Goal: Information Seeking & Learning: Learn about a topic

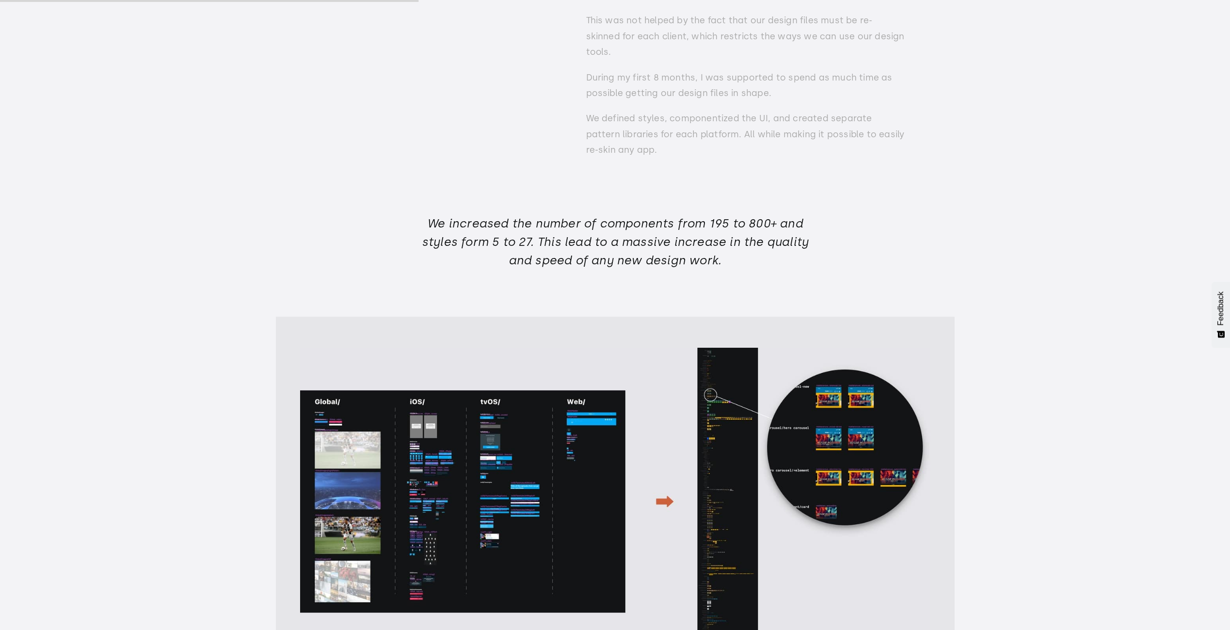
scroll to position [4461, 0]
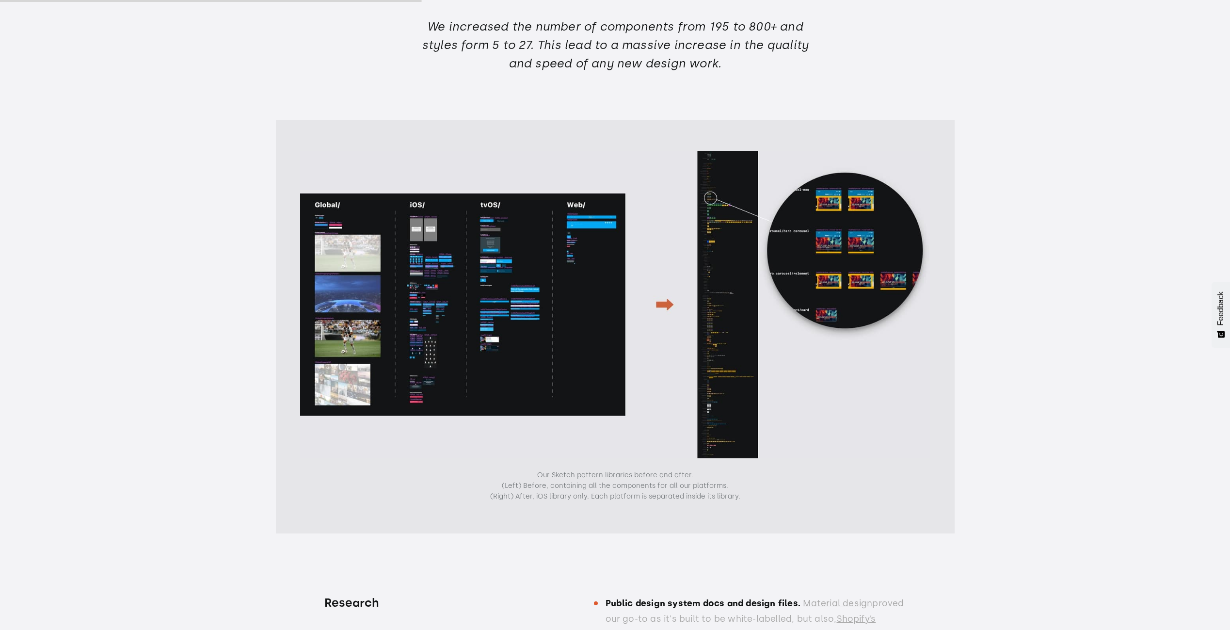
click at [499, 271] on img "open lightbox" at bounding box center [615, 304] width 630 height 307
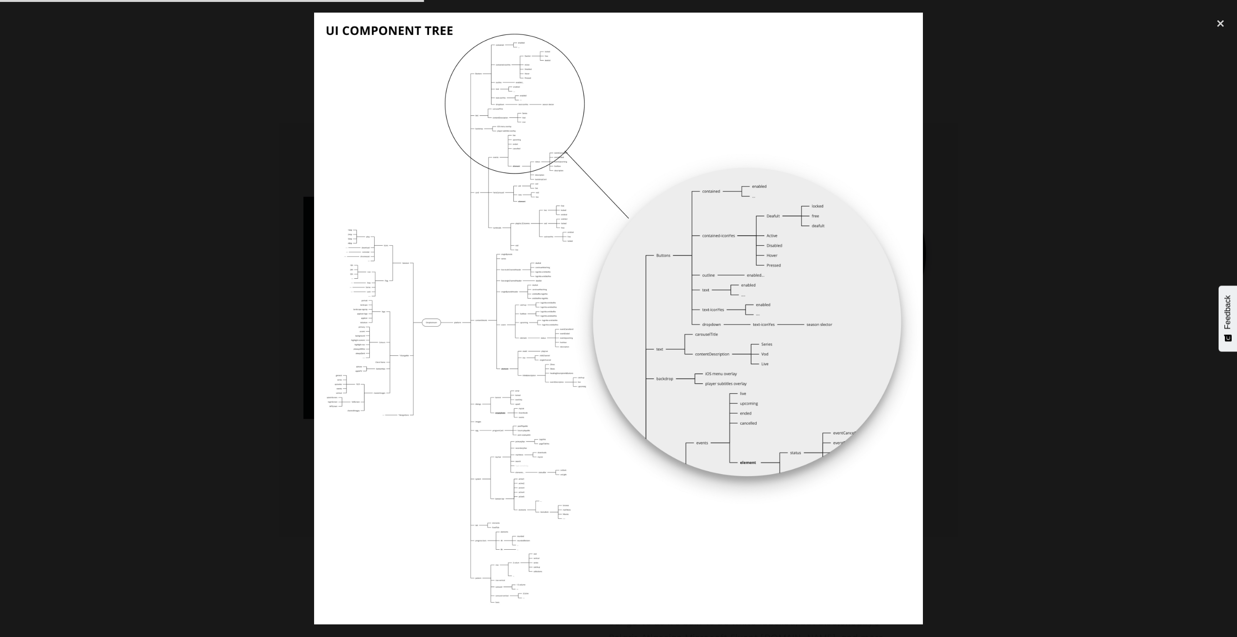
drag, startPoint x: 528, startPoint y: 256, endPoint x: 548, endPoint y: 287, distance: 37.5
click at [548, 287] on img at bounding box center [618, 318] width 609 height 611
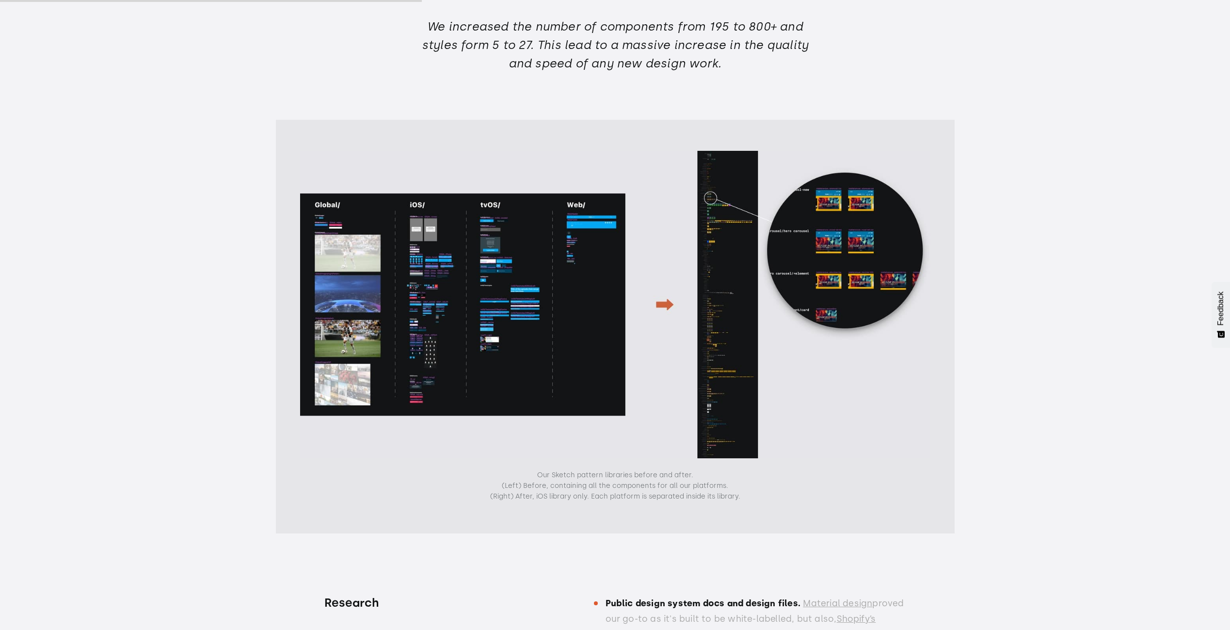
click at [501, 278] on img "open lightbox" at bounding box center [615, 304] width 630 height 307
click at [519, 263] on img "open lightbox" at bounding box center [615, 304] width 630 height 307
click at [713, 262] on img "open lightbox" at bounding box center [615, 304] width 630 height 307
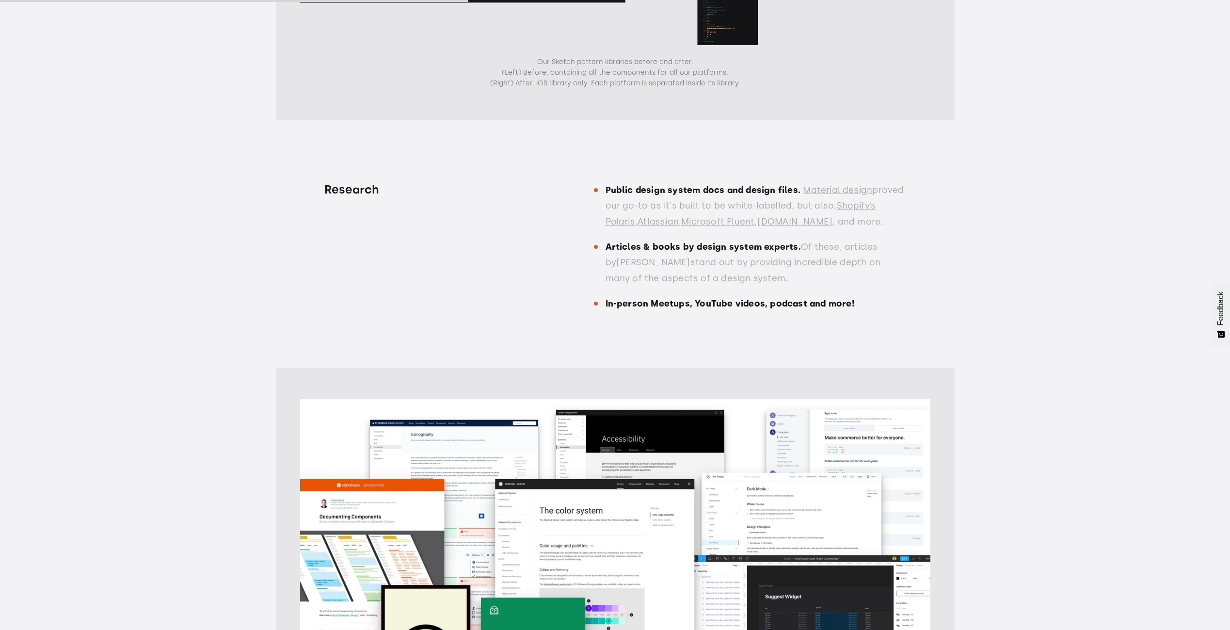
scroll to position [4994, 0]
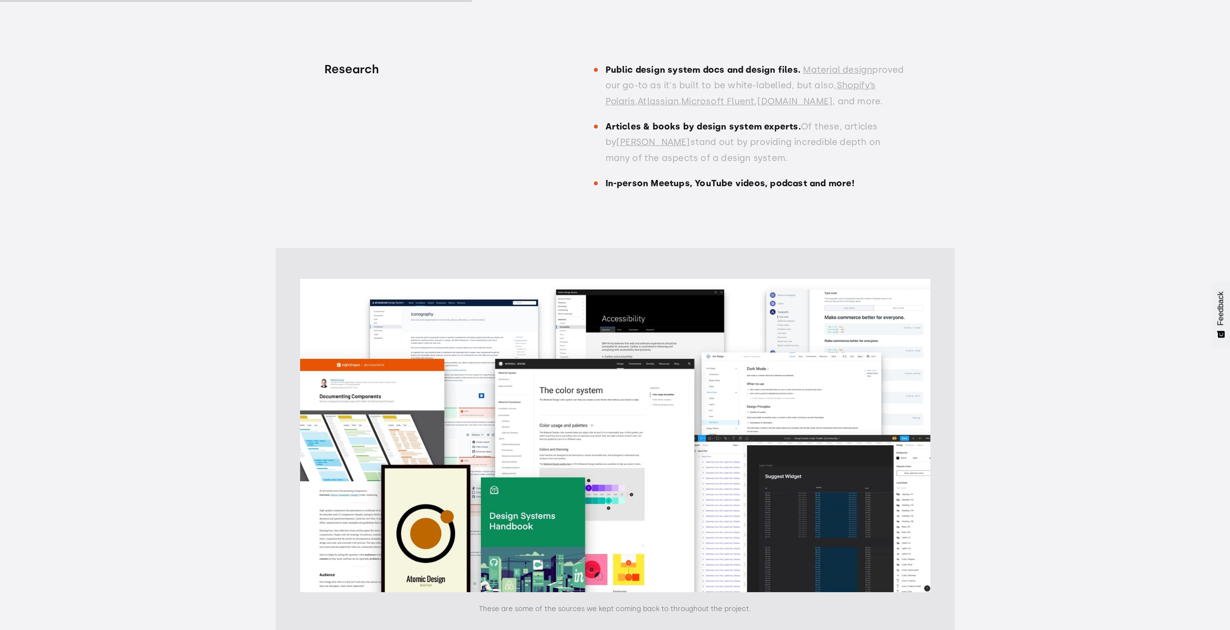
click at [837, 64] on link "Material design" at bounding box center [837, 69] width 69 height 11
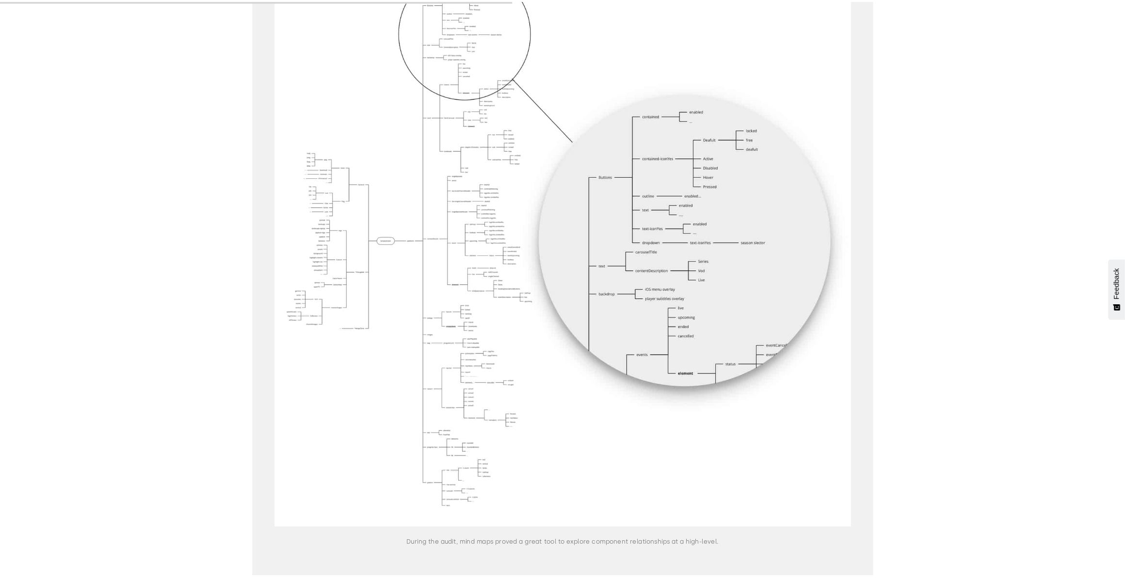
scroll to position [6255, 0]
click at [508, 360] on img "open lightbox" at bounding box center [615, 256] width 630 height 633
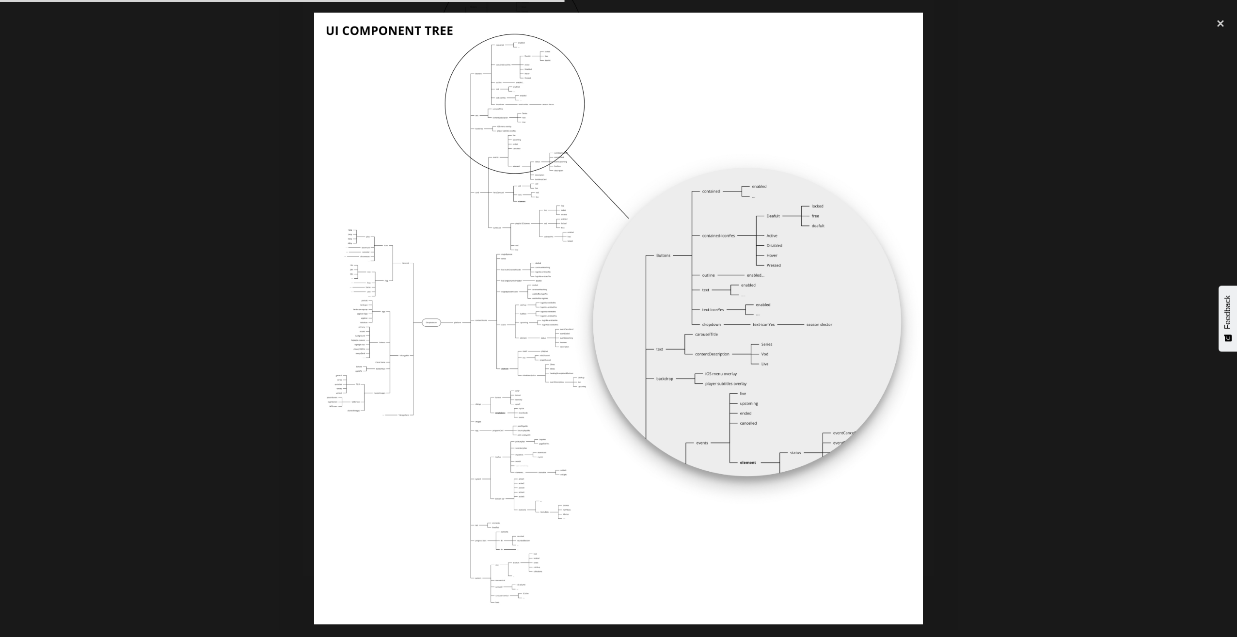
drag, startPoint x: 504, startPoint y: 361, endPoint x: 523, endPoint y: 379, distance: 25.7
click at [522, 379] on img at bounding box center [618, 318] width 609 height 611
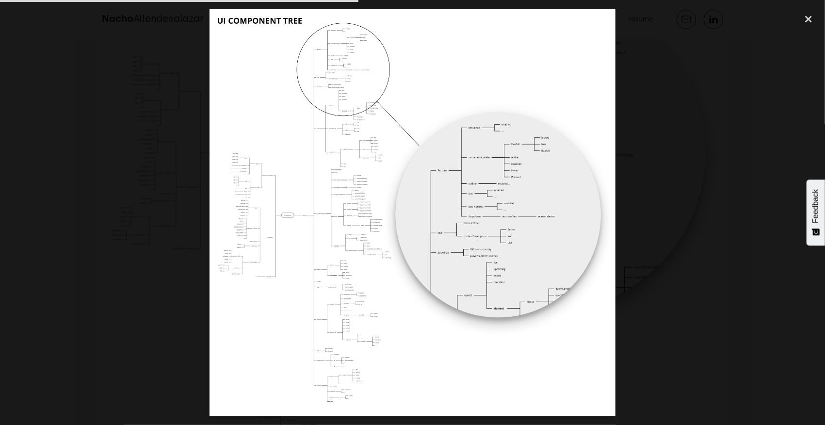
scroll to position [6256, 0]
click at [694, 31] on div at bounding box center [412, 213] width 825 height 408
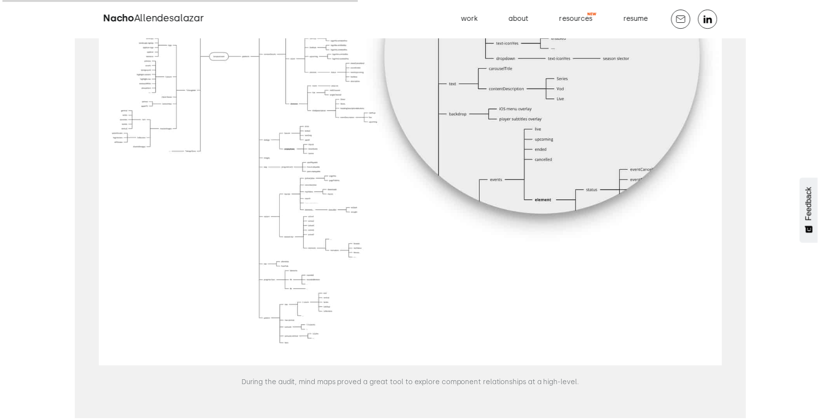
scroll to position [6192, 0]
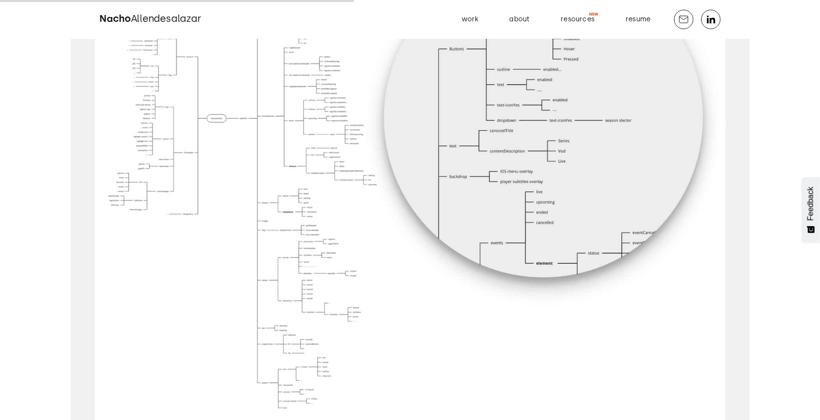
click at [268, 159] on img "open lightbox" at bounding box center [410, 113] width 630 height 633
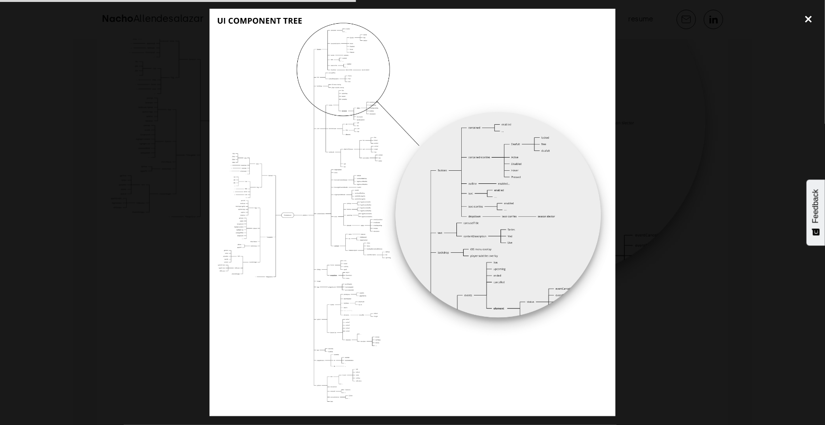
click at [806, 20] on div "close lightbox" at bounding box center [808, 19] width 33 height 21
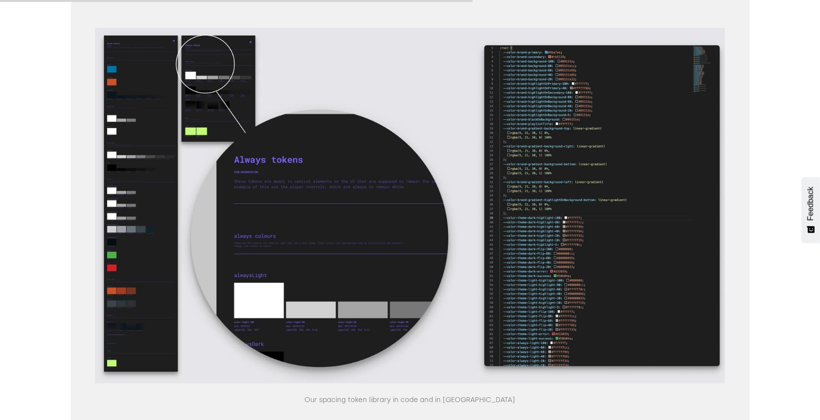
scroll to position [8714, 0]
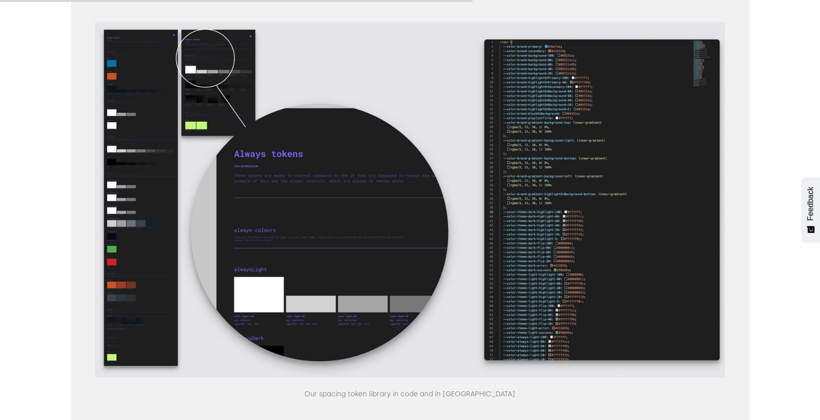
click at [326, 206] on img at bounding box center [410, 199] width 630 height 355
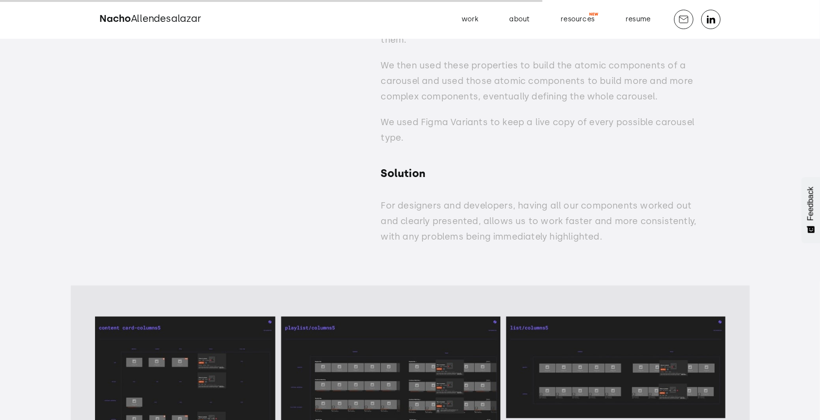
scroll to position [10706, 0]
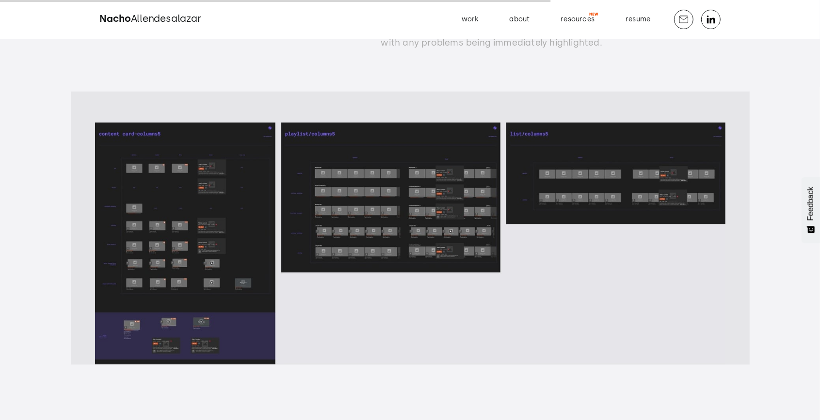
click at [208, 218] on img at bounding box center [410, 244] width 630 height 242
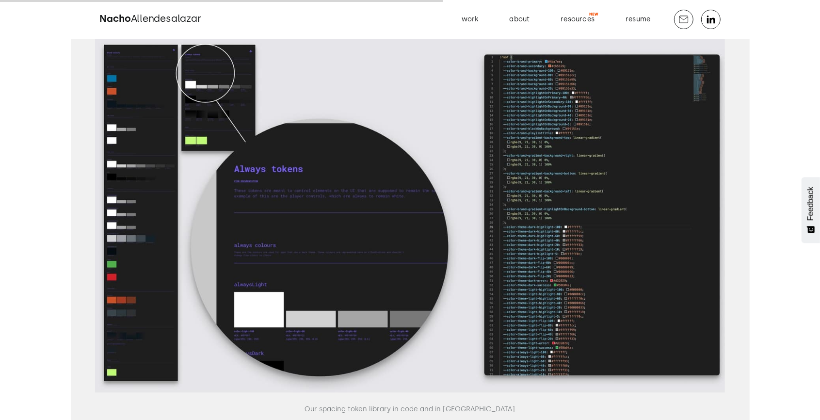
scroll to position [8702, 0]
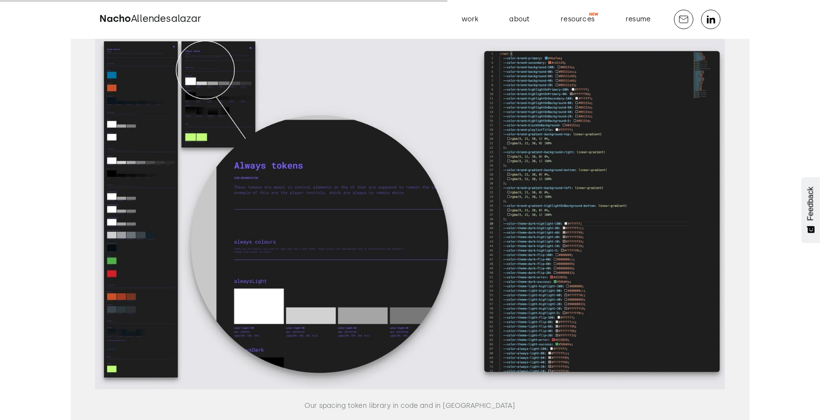
click at [129, 209] on img at bounding box center [410, 210] width 630 height 355
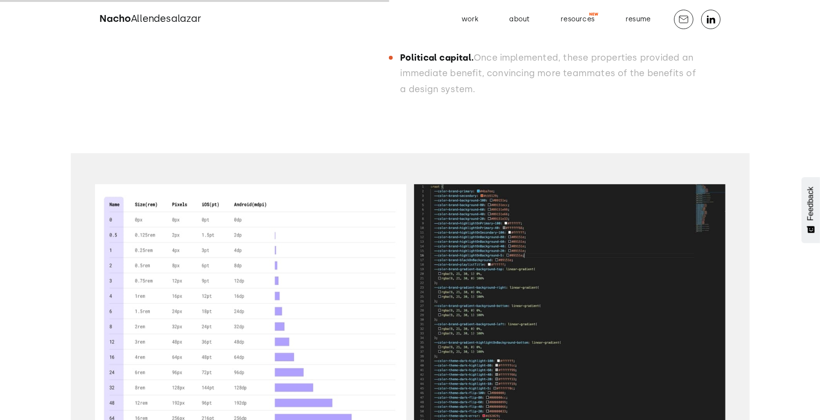
scroll to position [7700, 0]
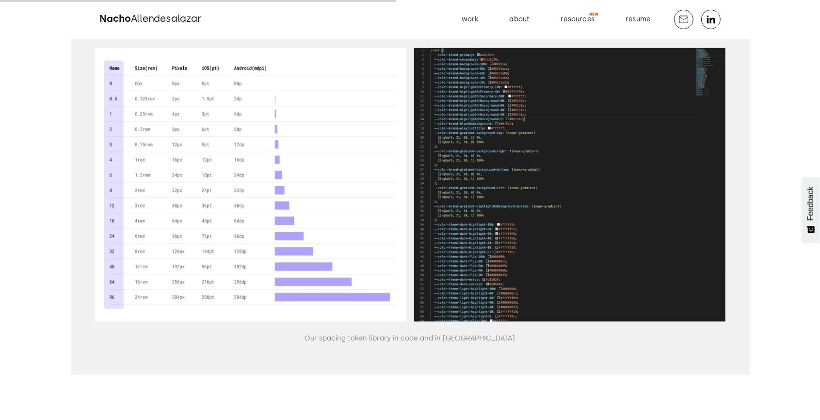
click at [436, 145] on img "open lightbox" at bounding box center [569, 184] width 311 height 273
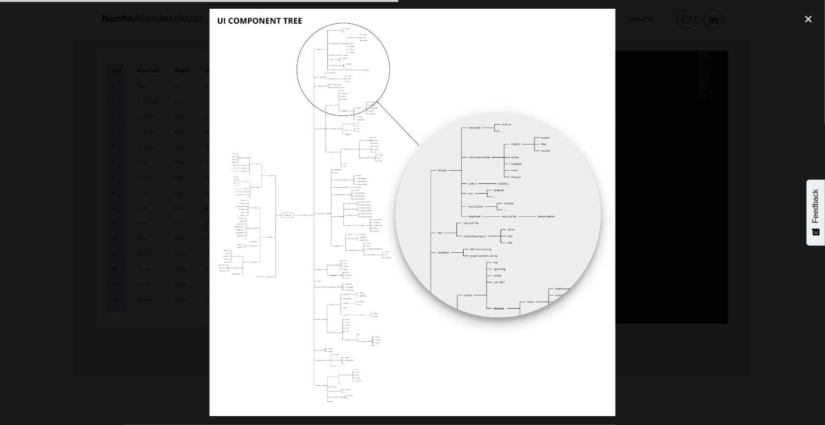
click at [433, 151] on img at bounding box center [412, 213] width 406 height 408
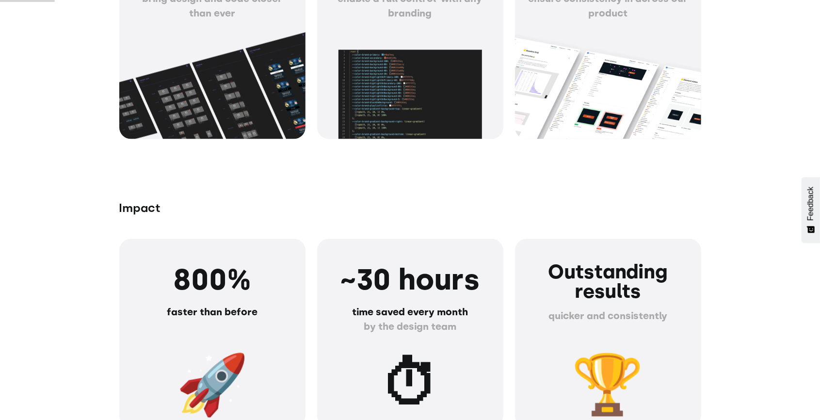
scroll to position [937, 0]
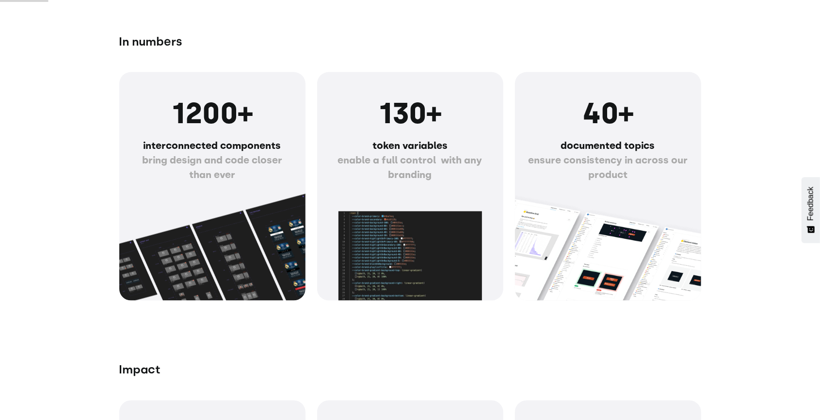
click at [468, 130] on h1 "130+" at bounding box center [410, 113] width 163 height 35
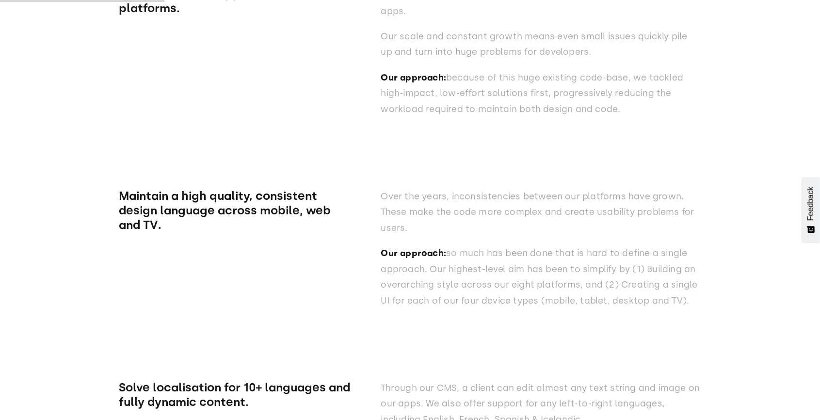
scroll to position [3200, 0]
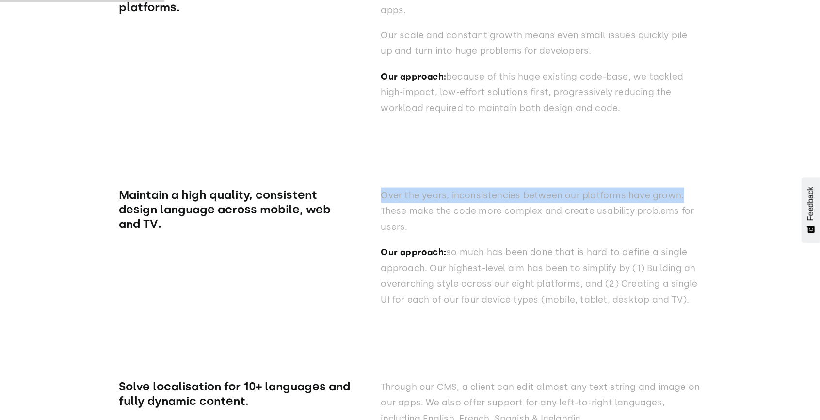
drag, startPoint x: 385, startPoint y: 201, endPoint x: 683, endPoint y: 196, distance: 297.7
click at [683, 196] on p "Over the years, inconsistencies between our platforms have grown. These make th…" at bounding box center [541, 211] width 320 height 47
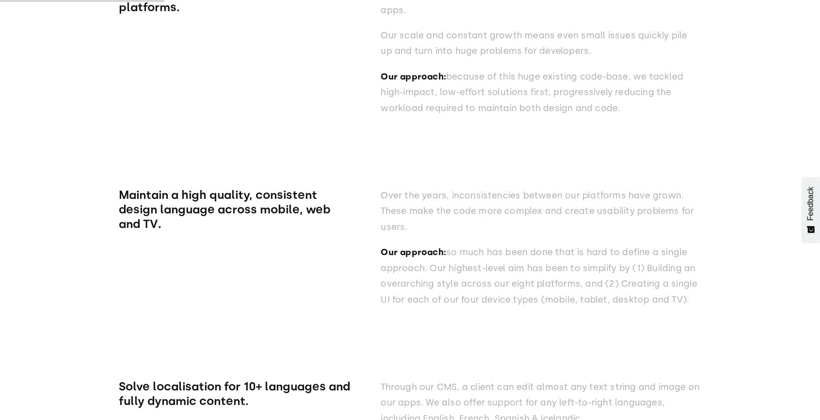
click at [414, 242] on div "Over the years, inconsistencies between our platforms have grown. These make th…" at bounding box center [541, 252] width 320 height 129
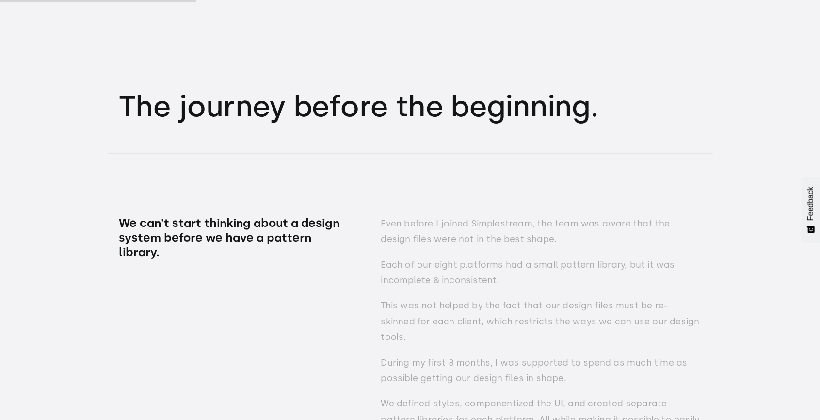
scroll to position [3847, 0]
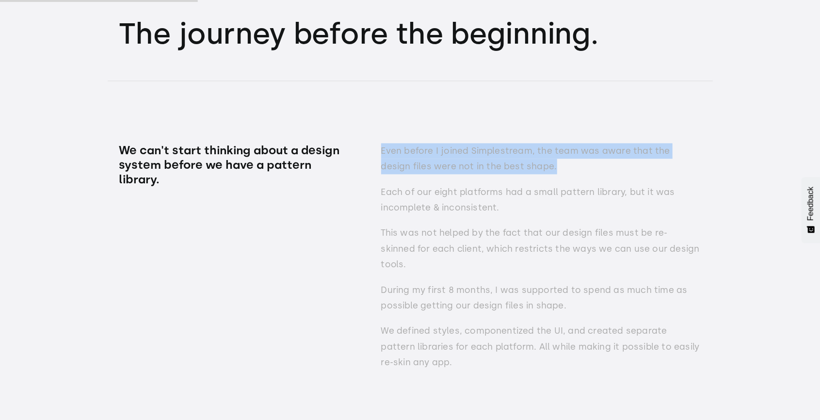
drag, startPoint x: 381, startPoint y: 154, endPoint x: 661, endPoint y: 172, distance: 280.8
click at [661, 172] on p "Even before I joined Simplestream, the team was aware that the design files wer…" at bounding box center [541, 159] width 320 height 32
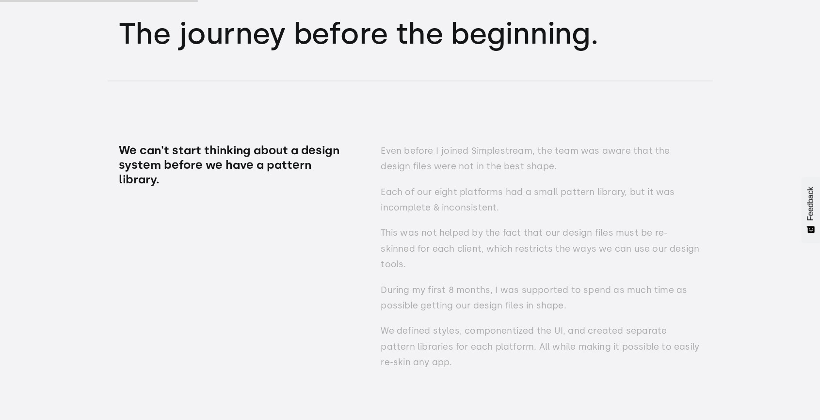
click at [457, 198] on p "Each of our eight platforms had a small pattern library, but it was incomplete …" at bounding box center [541, 200] width 320 height 32
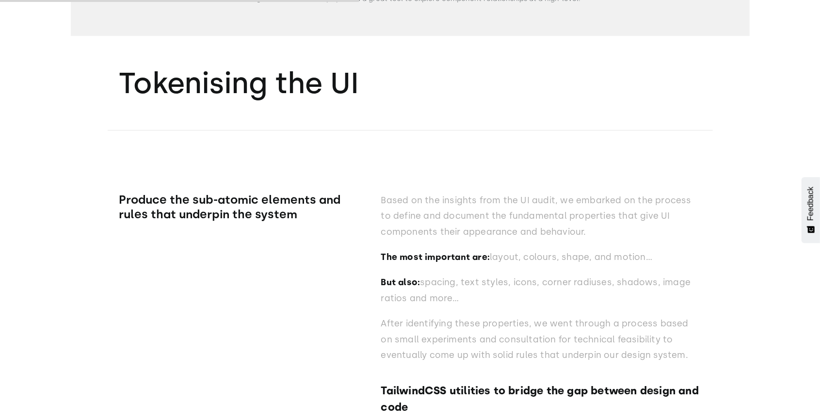
scroll to position [6982, 0]
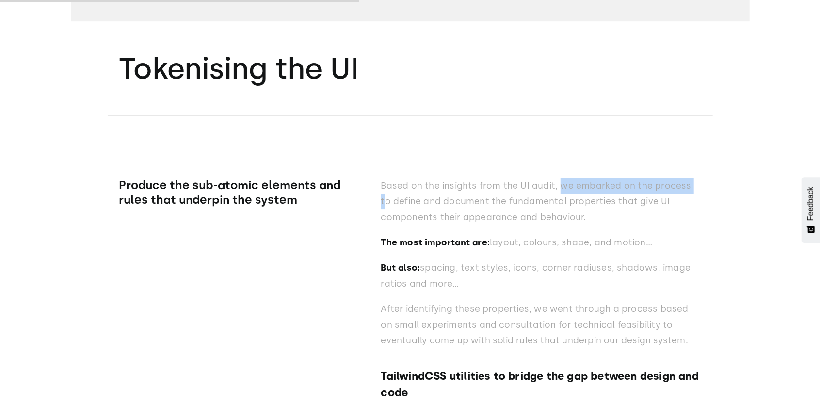
drag, startPoint x: 559, startPoint y: 183, endPoint x: 693, endPoint y: 183, distance: 134.3
click at [693, 183] on p "Based on the insights from the UI audit, we embarked on the process to define a…" at bounding box center [541, 201] width 320 height 47
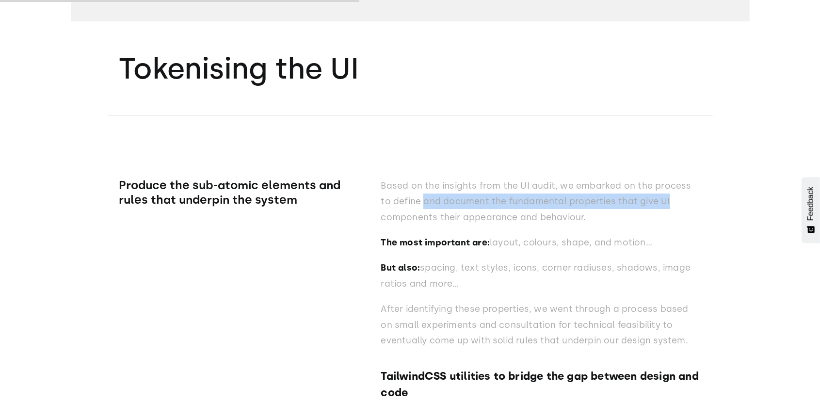
drag, startPoint x: 480, startPoint y: 201, endPoint x: 657, endPoint y: 206, distance: 176.5
click at [657, 206] on p "Based on the insights from the UI audit, we embarked on the process to define a…" at bounding box center [541, 201] width 320 height 47
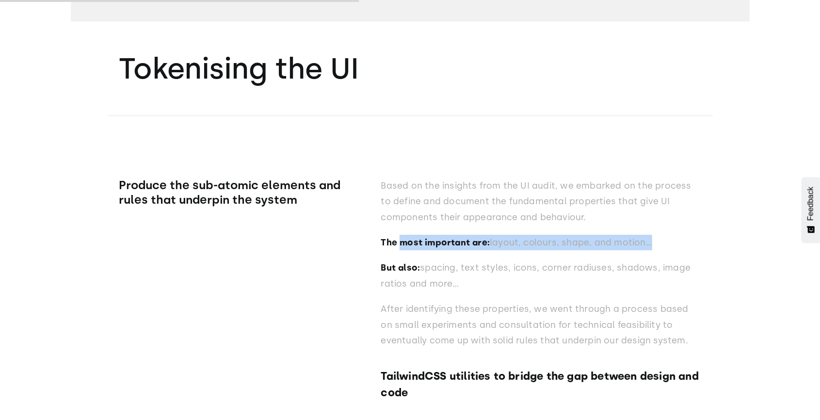
drag, startPoint x: 400, startPoint y: 237, endPoint x: 646, endPoint y: 244, distance: 246.4
click at [646, 244] on p "The most important are: layout, colours, shape, and motion…" at bounding box center [541, 243] width 320 height 16
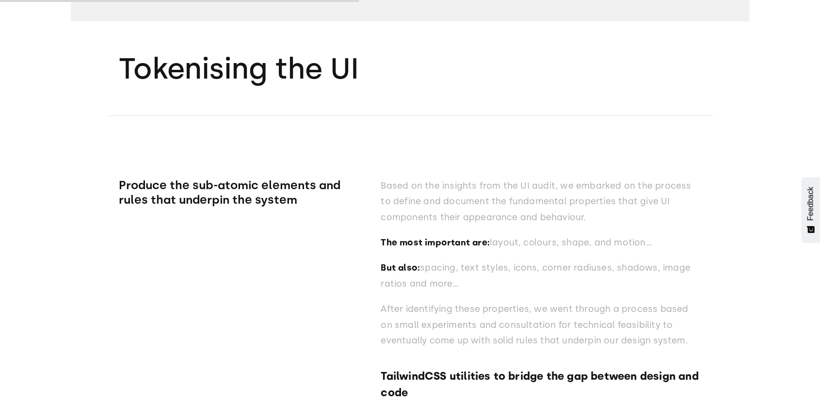
click at [217, 70] on h2 "Tokenising the UI" at bounding box center [410, 68] width 582 height 32
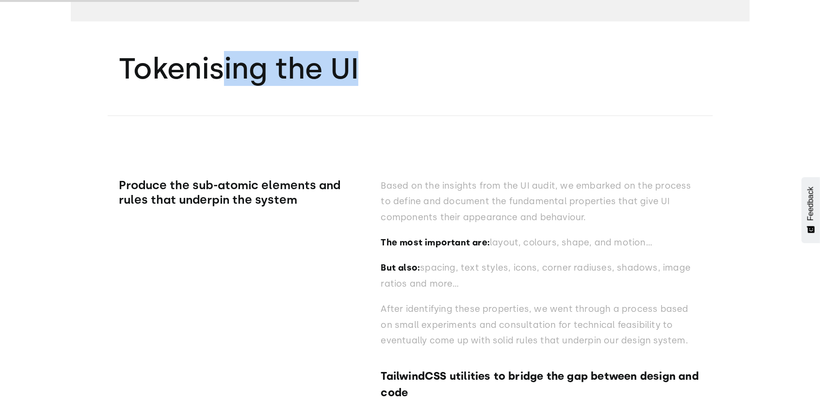
drag, startPoint x: 219, startPoint y: 63, endPoint x: 396, endPoint y: 73, distance: 176.8
click at [396, 73] on h2 "Tokenising the UI" at bounding box center [410, 68] width 582 height 32
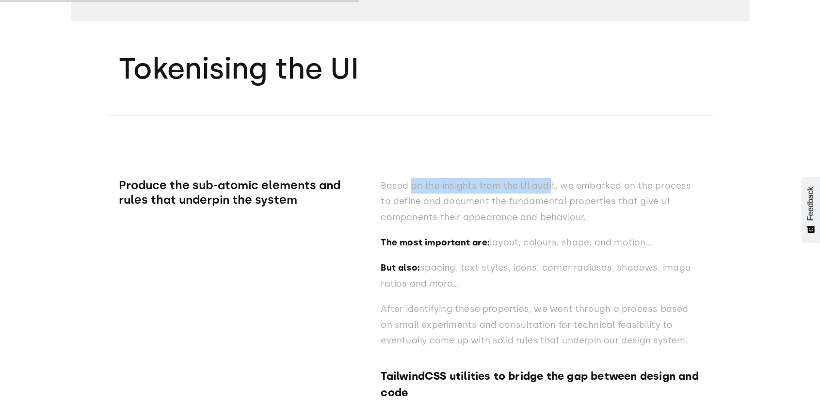
drag, startPoint x: 451, startPoint y: 181, endPoint x: 551, endPoint y: 180, distance: 100.4
click at [551, 180] on p "Based on the insights from the UI audit, we embarked on the process to define a…" at bounding box center [541, 201] width 320 height 47
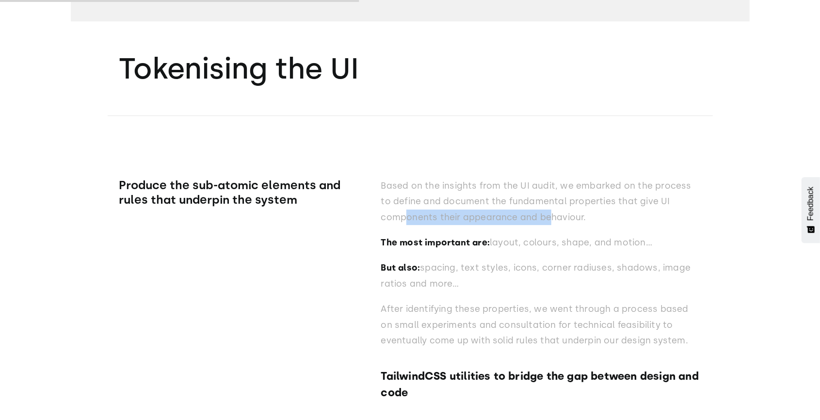
drag, startPoint x: 407, startPoint y: 215, endPoint x: 550, endPoint y: 215, distance: 142.6
click at [550, 215] on p "Based on the insights from the UI audit, we embarked on the process to define a…" at bounding box center [541, 201] width 320 height 47
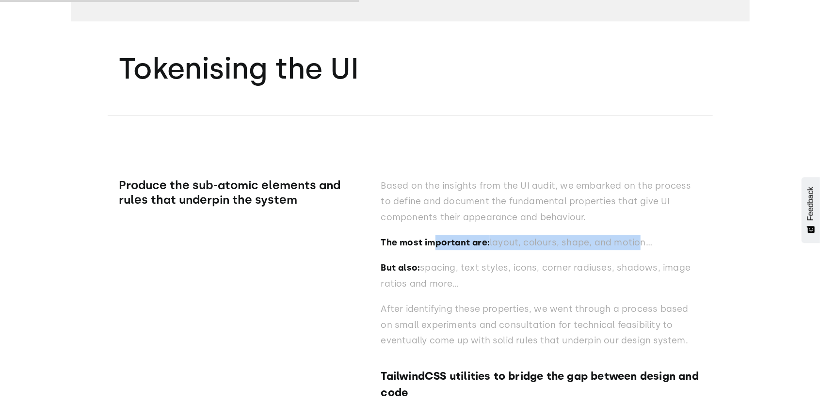
drag, startPoint x: 433, startPoint y: 239, endPoint x: 635, endPoint y: 232, distance: 201.8
drag, startPoint x: 419, startPoint y: 267, endPoint x: 682, endPoint y: 276, distance: 262.5
click at [682, 276] on p "But also: spacing, text styles, icons, corner radiuses, shadows, image ratios a…" at bounding box center [541, 276] width 320 height 32
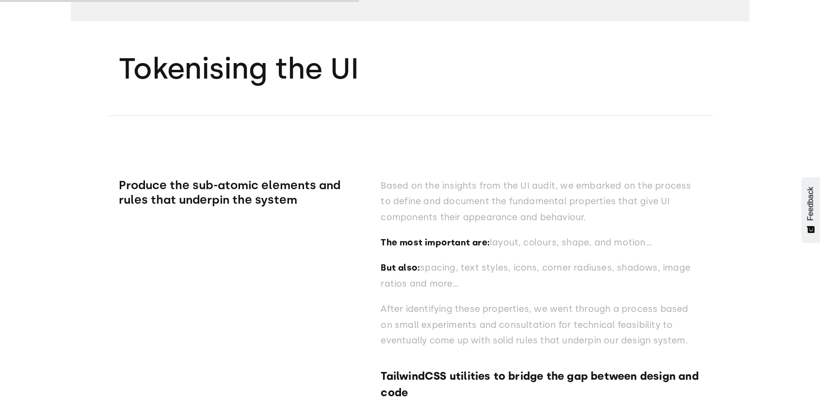
click at [561, 312] on p "After identifying these properties, we went through a process based on small ex…" at bounding box center [541, 324] width 320 height 47
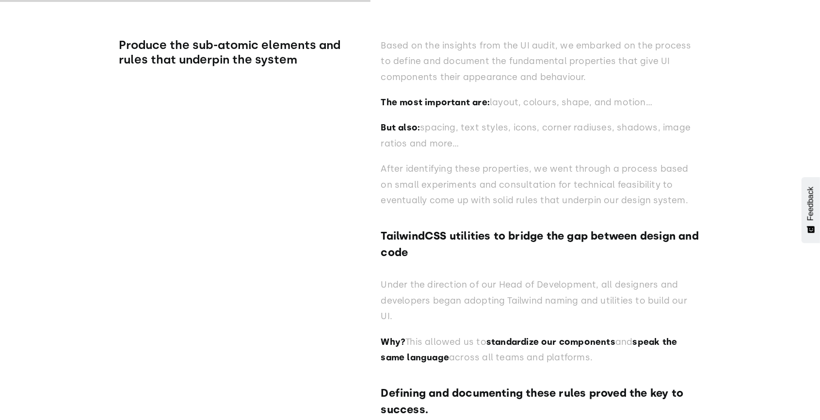
scroll to position [7241, 0]
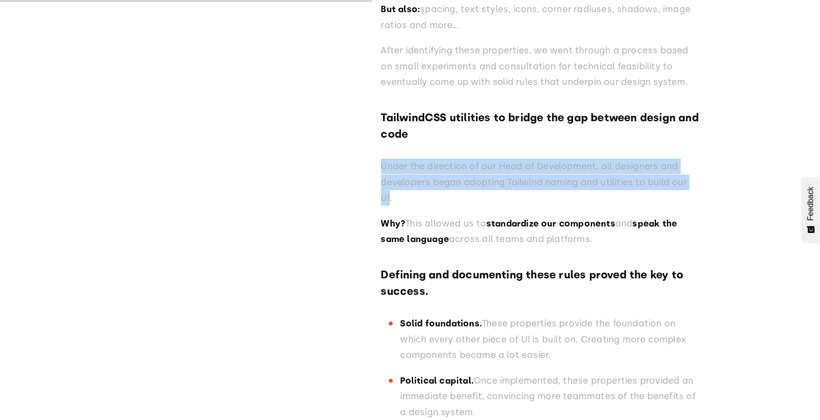
drag, startPoint x: 384, startPoint y: 164, endPoint x: 697, endPoint y: 176, distance: 313.5
click at [697, 176] on p "Under the direction of our Head of Development, all designers and developers be…" at bounding box center [541, 182] width 320 height 47
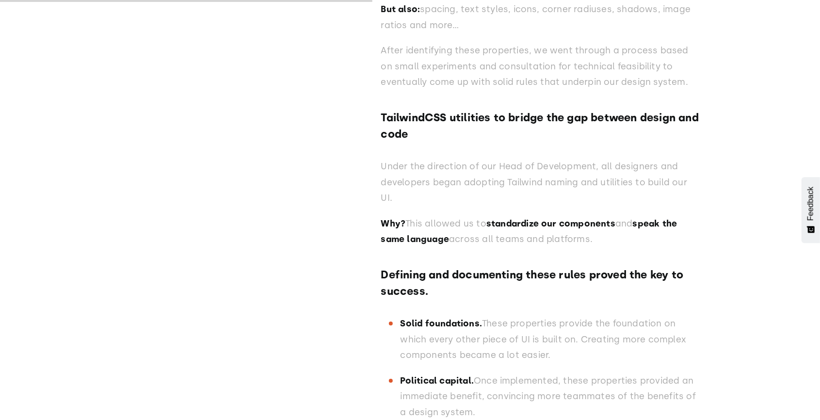
click at [422, 216] on p "Why? This allowed us to standardize our components and speak the same language …" at bounding box center [541, 232] width 320 height 32
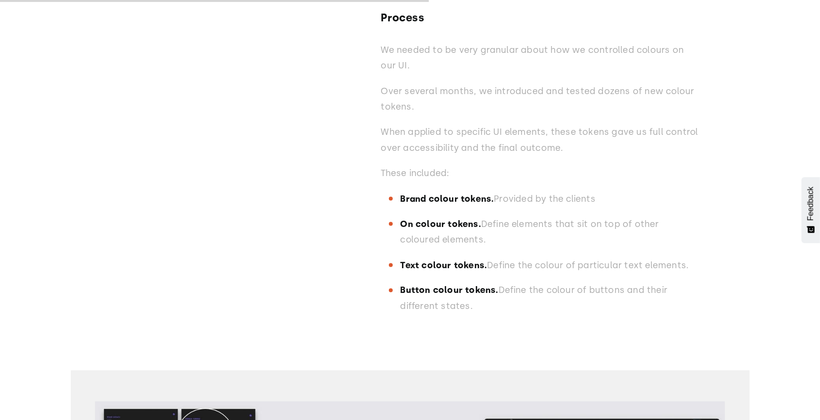
scroll to position [8340, 0]
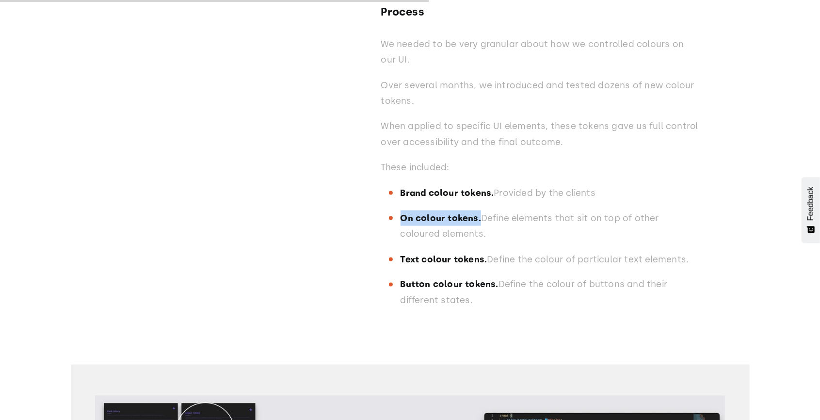
drag, startPoint x: 402, startPoint y: 202, endPoint x: 478, endPoint y: 199, distance: 75.7
click at [478, 213] on strong "On colour tokens." at bounding box center [441, 218] width 80 height 11
click at [439, 254] on strong "Text colour tokens." at bounding box center [444, 259] width 87 height 11
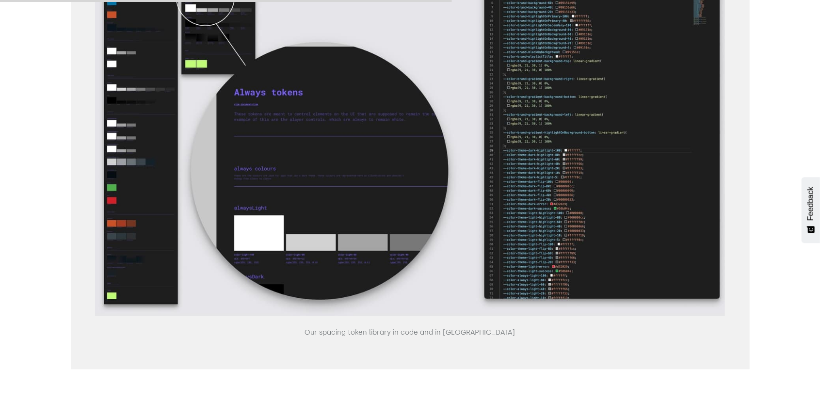
scroll to position [8760, 0]
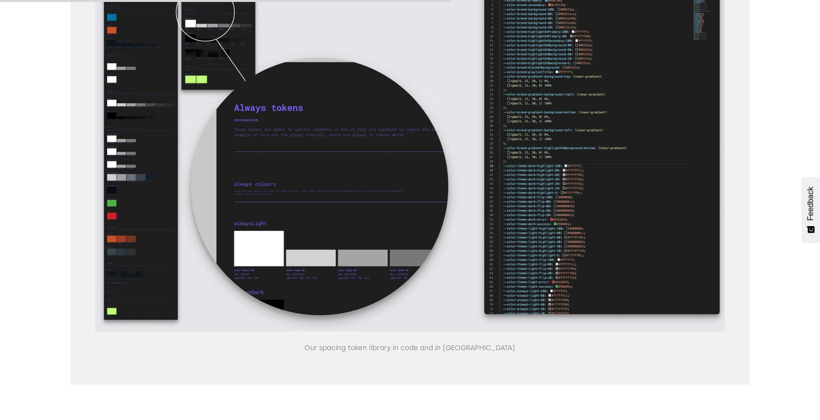
click at [162, 135] on img at bounding box center [410, 153] width 630 height 355
click at [163, 143] on img at bounding box center [410, 153] width 630 height 355
click at [377, 157] on img at bounding box center [410, 153] width 630 height 355
click at [408, 153] on img at bounding box center [410, 153] width 630 height 355
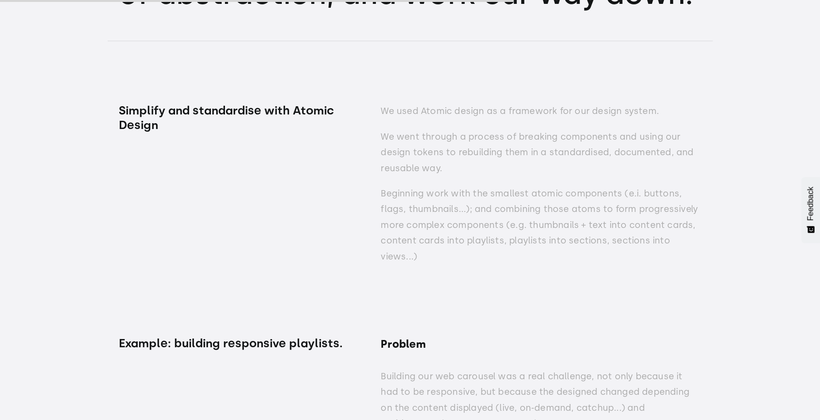
scroll to position [10020, 0]
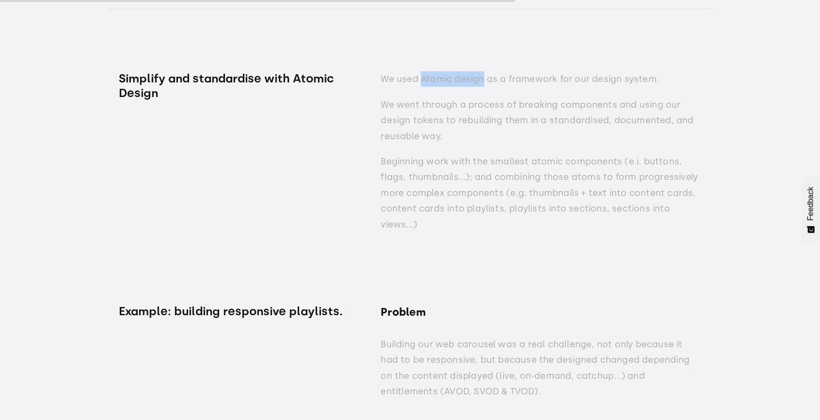
drag, startPoint x: 423, startPoint y: 66, endPoint x: 483, endPoint y: 75, distance: 60.7
click at [483, 75] on p "We used Atomic design as a framework for our design system." at bounding box center [541, 79] width 320 height 16
copy p "Atomic design"
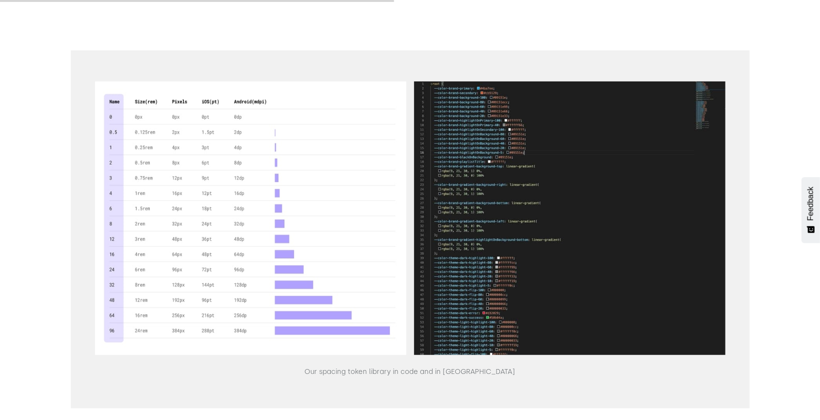
scroll to position [7661, 0]
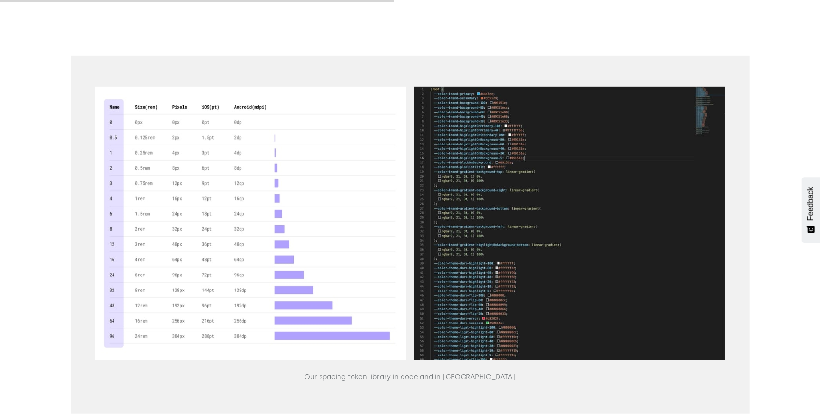
click at [366, 276] on img "open lightbox" at bounding box center [250, 223] width 311 height 273
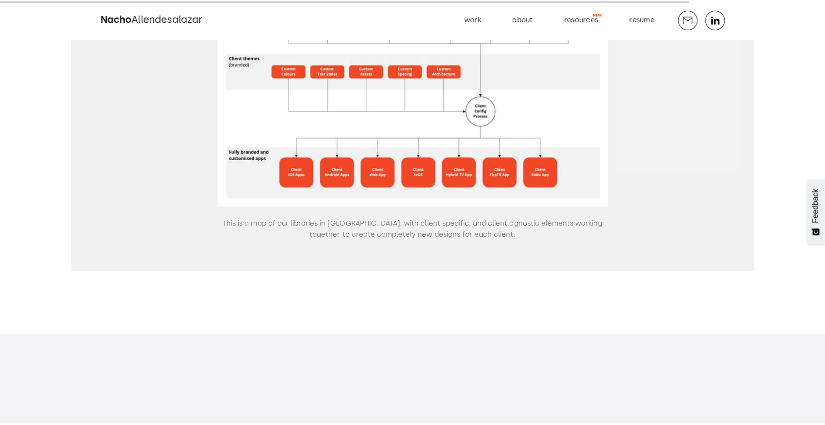
scroll to position [13292, 0]
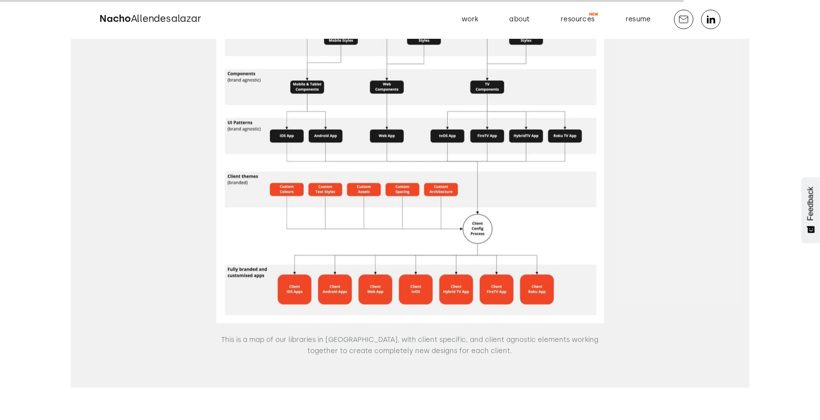
click at [417, 205] on img "open lightbox" at bounding box center [410, 140] width 388 height 365
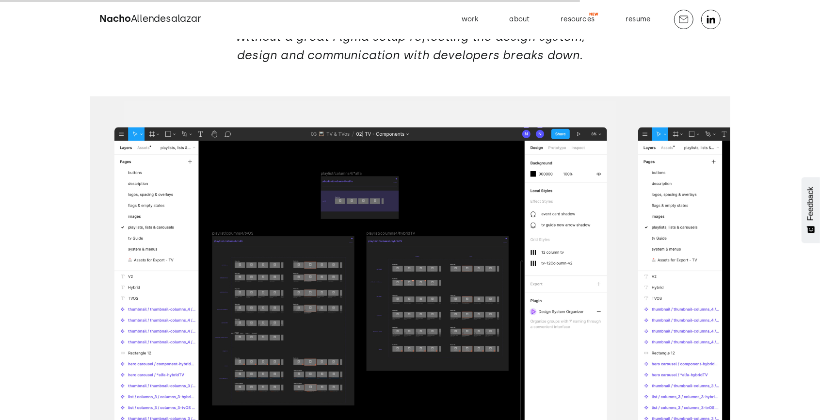
scroll to position [11371, 0]
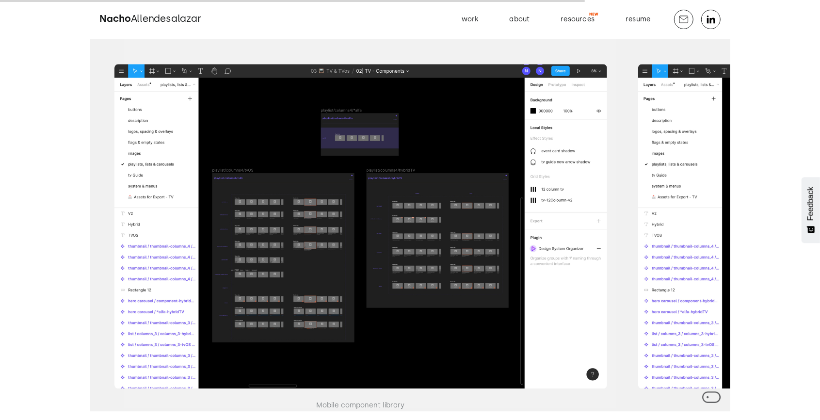
click at [449, 244] on img at bounding box center [360, 226] width 493 height 325
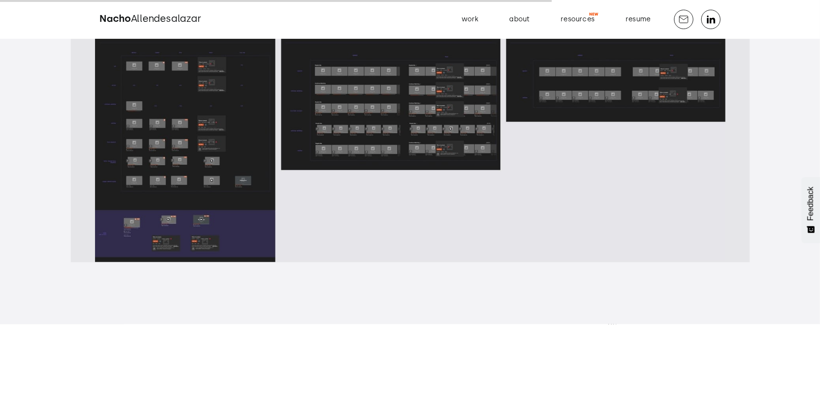
scroll to position [10725, 0]
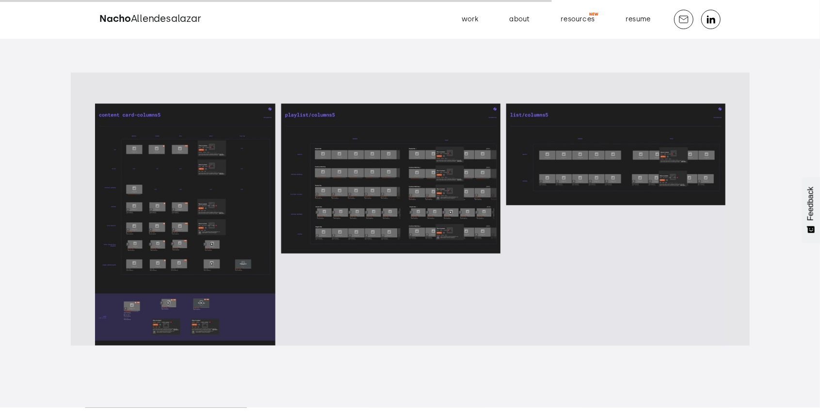
click at [233, 176] on img at bounding box center [410, 225] width 630 height 242
click at [225, 173] on img at bounding box center [410, 225] width 630 height 242
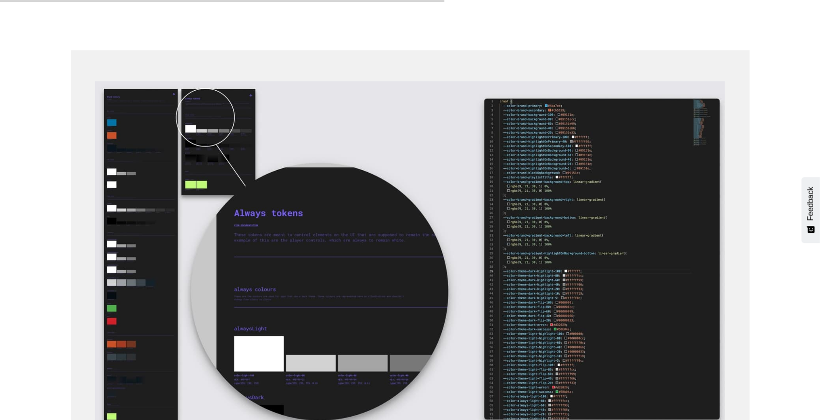
scroll to position [8656, 0]
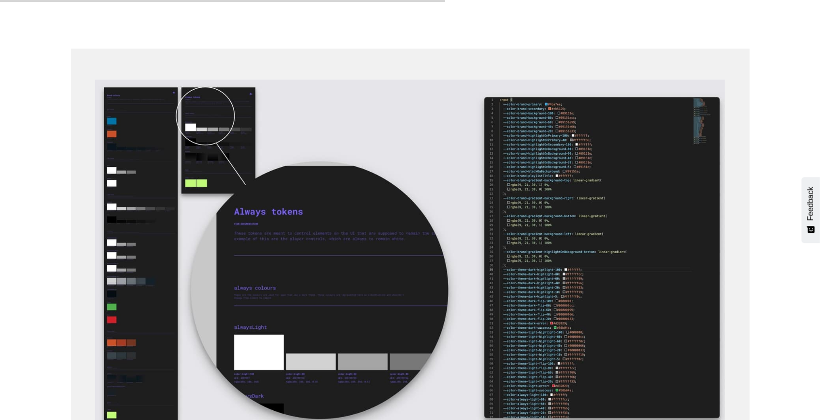
click at [131, 181] on img at bounding box center [410, 257] width 630 height 355
click at [136, 298] on img at bounding box center [410, 257] width 630 height 355
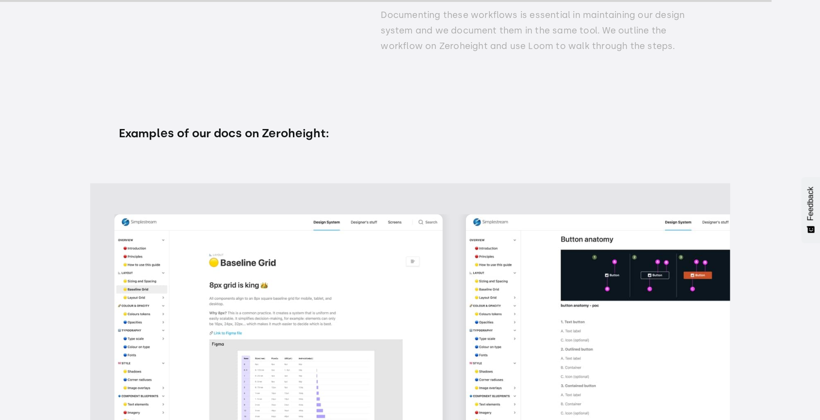
scroll to position [14895, 0]
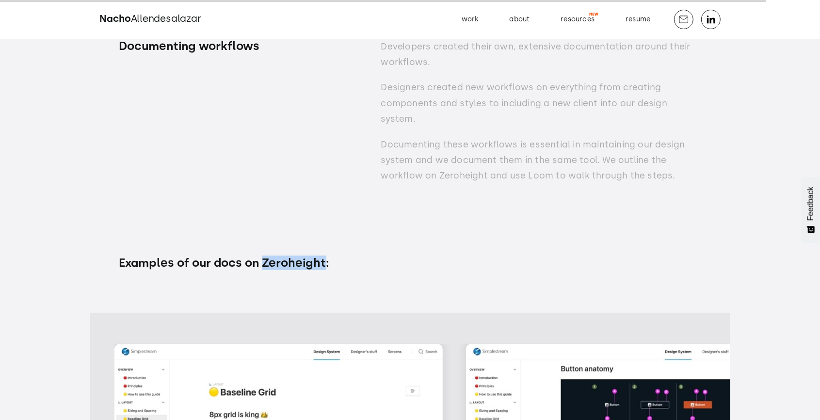
drag, startPoint x: 265, startPoint y: 247, endPoint x: 327, endPoint y: 250, distance: 61.6
click at [327, 256] on h3 "Examples of our docs on Zeroheight:" at bounding box center [235, 263] width 233 height 15
copy h3 "Zeroheight"
